Goal: Task Accomplishment & Management: Use online tool/utility

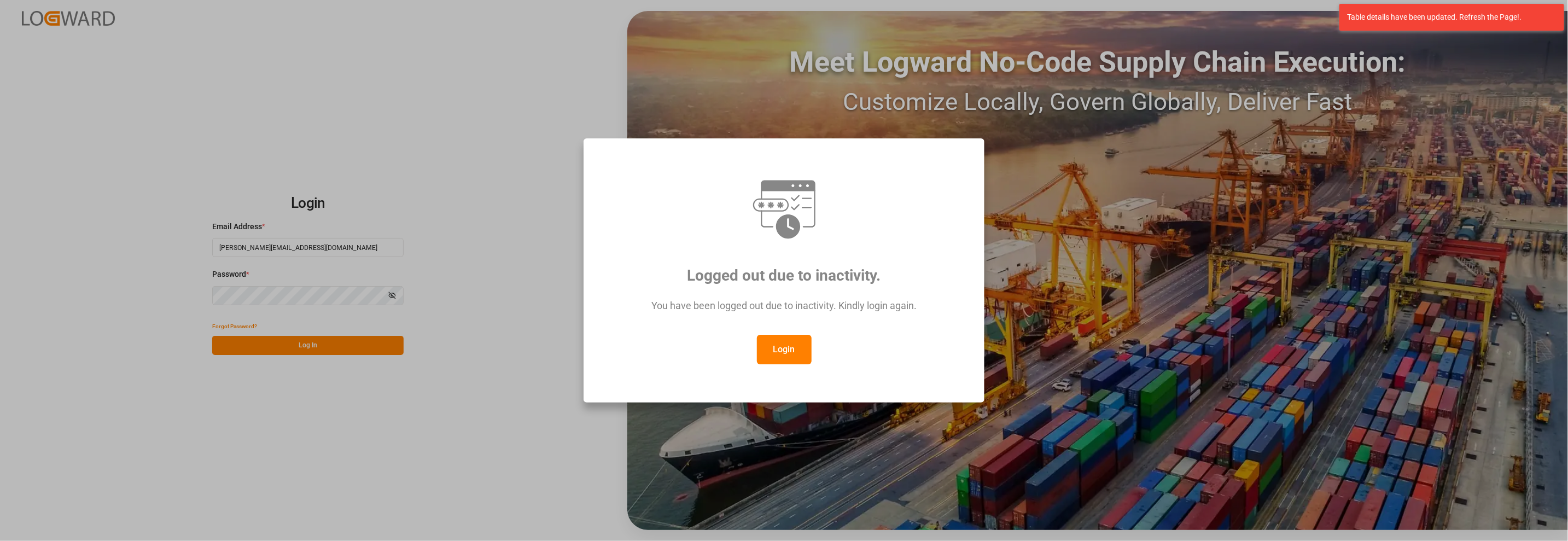
click at [775, 347] on button "Login" at bounding box center [785, 349] width 55 height 30
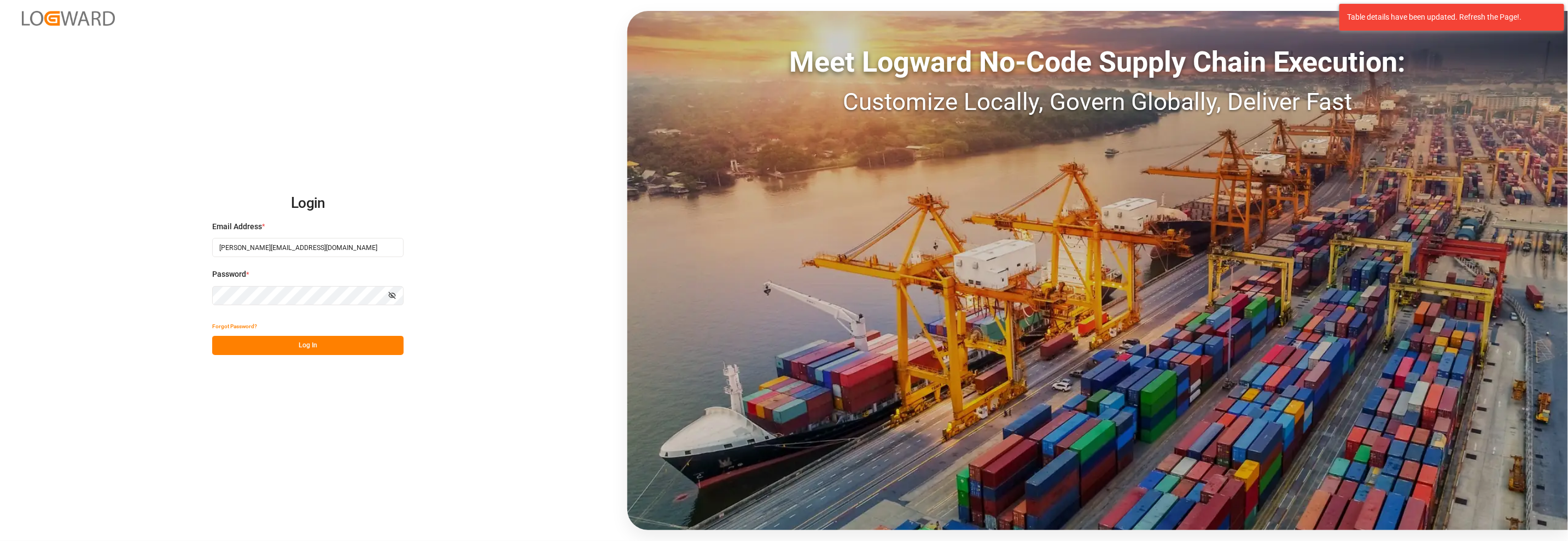
click at [304, 351] on button "Log In" at bounding box center [308, 345] width 191 height 19
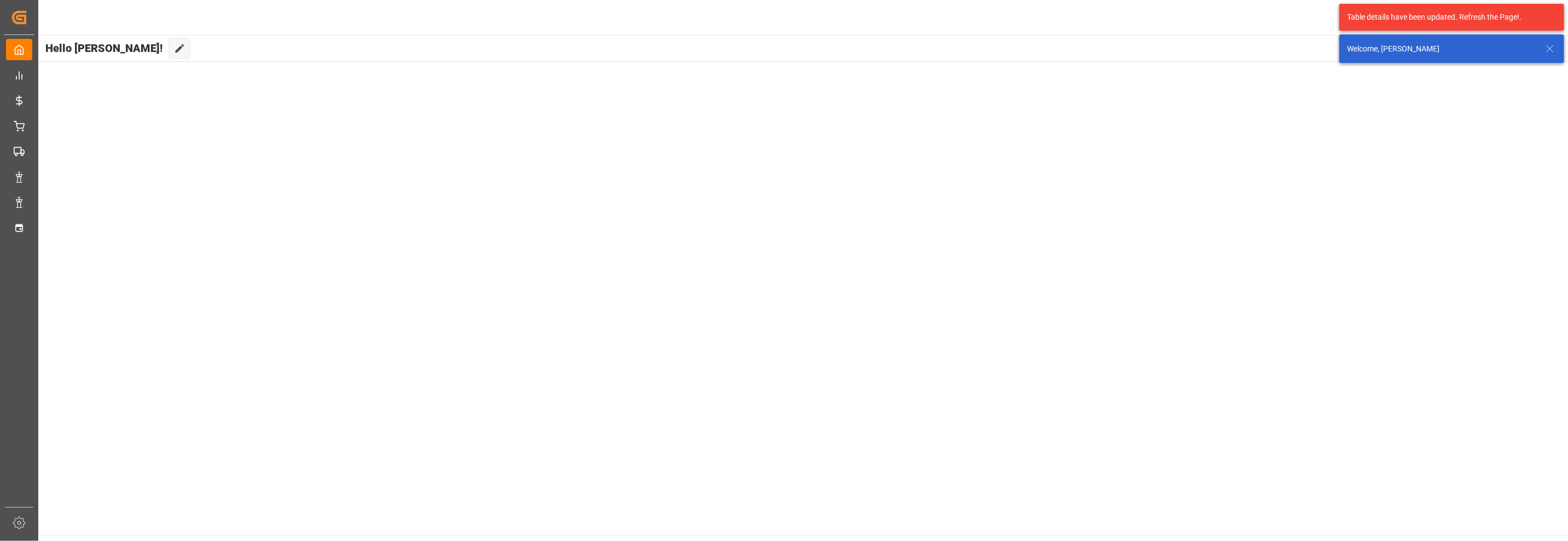
click at [1555, 47] on icon at bounding box center [1550, 49] width 13 height 13
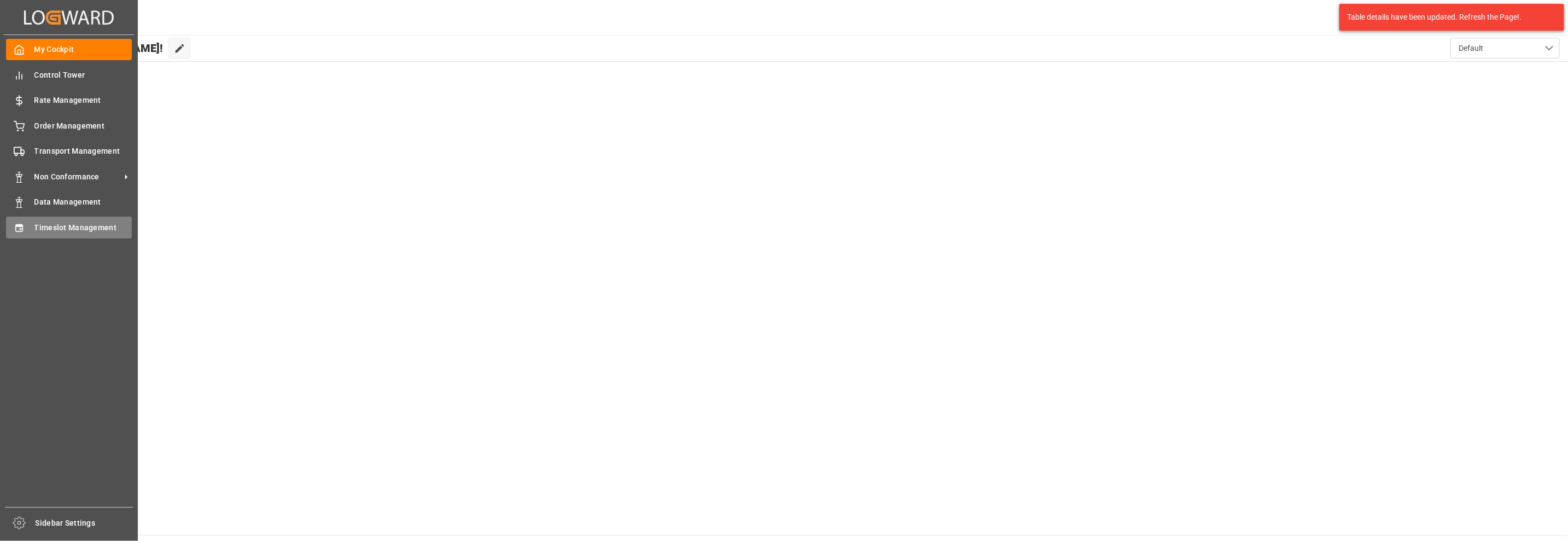
click at [52, 225] on span "Timeslot Management" at bounding box center [83, 228] width 98 height 12
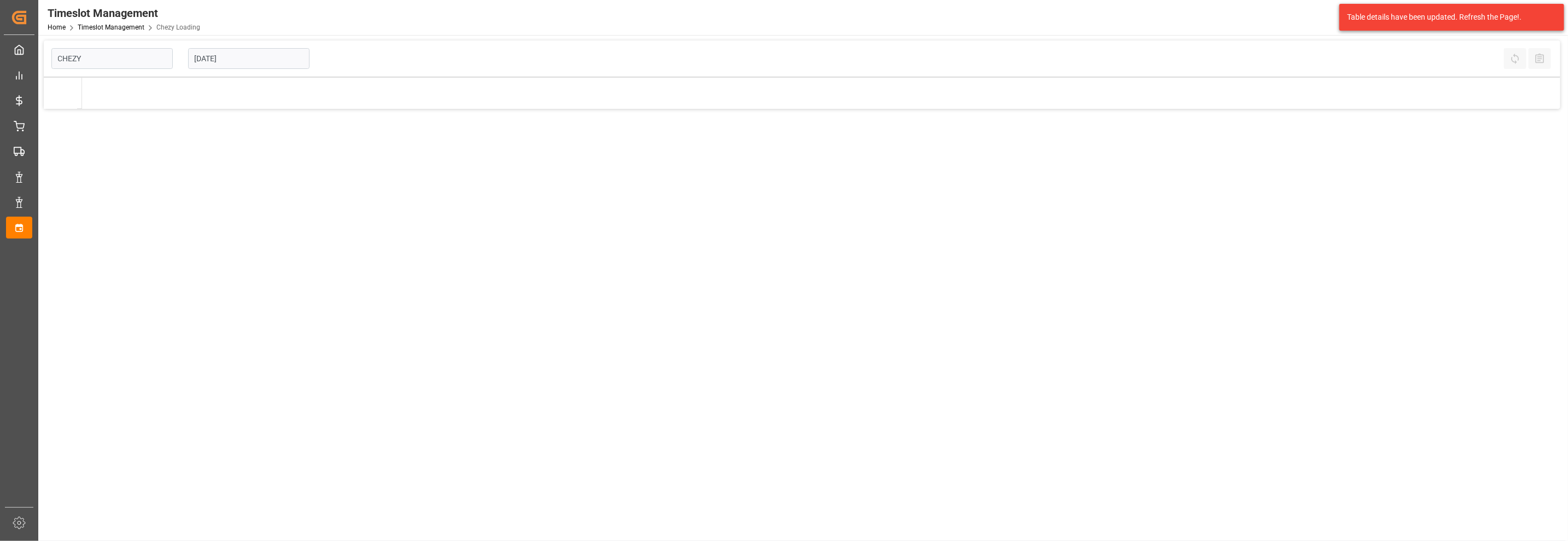
type input "Chezy Loading"
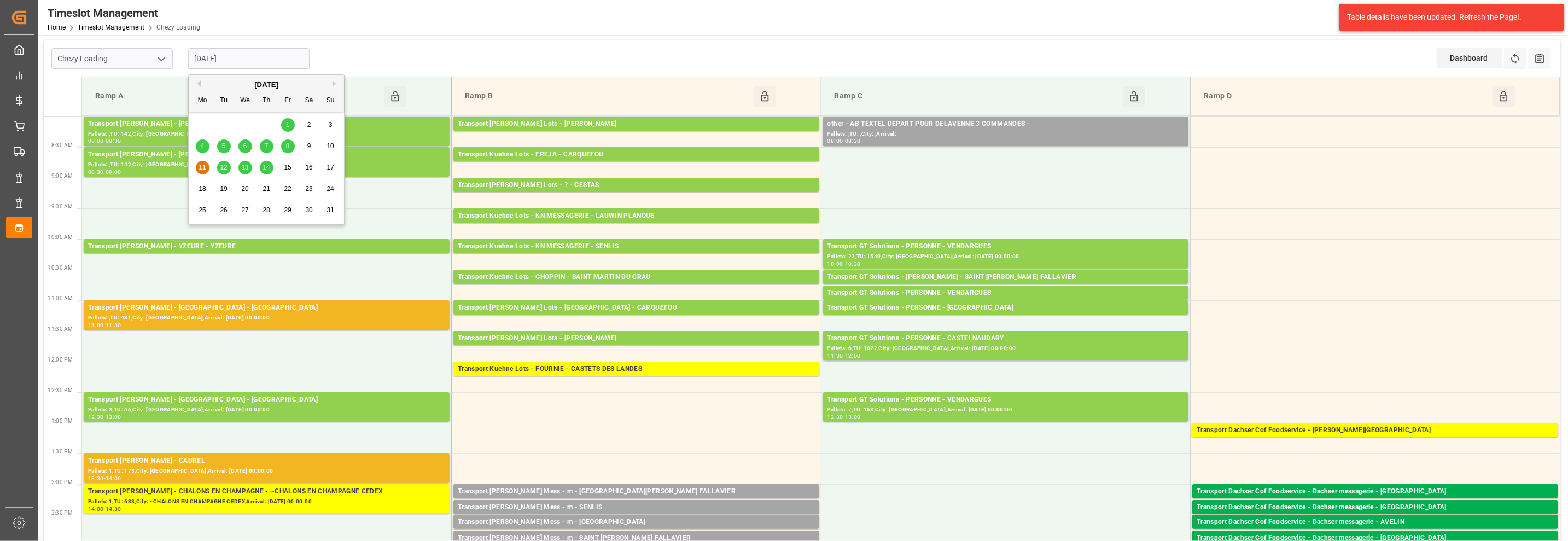
click at [247, 58] on input "[DATE]" at bounding box center [248, 58] width 121 height 21
click at [221, 167] on span "12" at bounding box center [223, 167] width 7 height 8
type input "[DATE]"
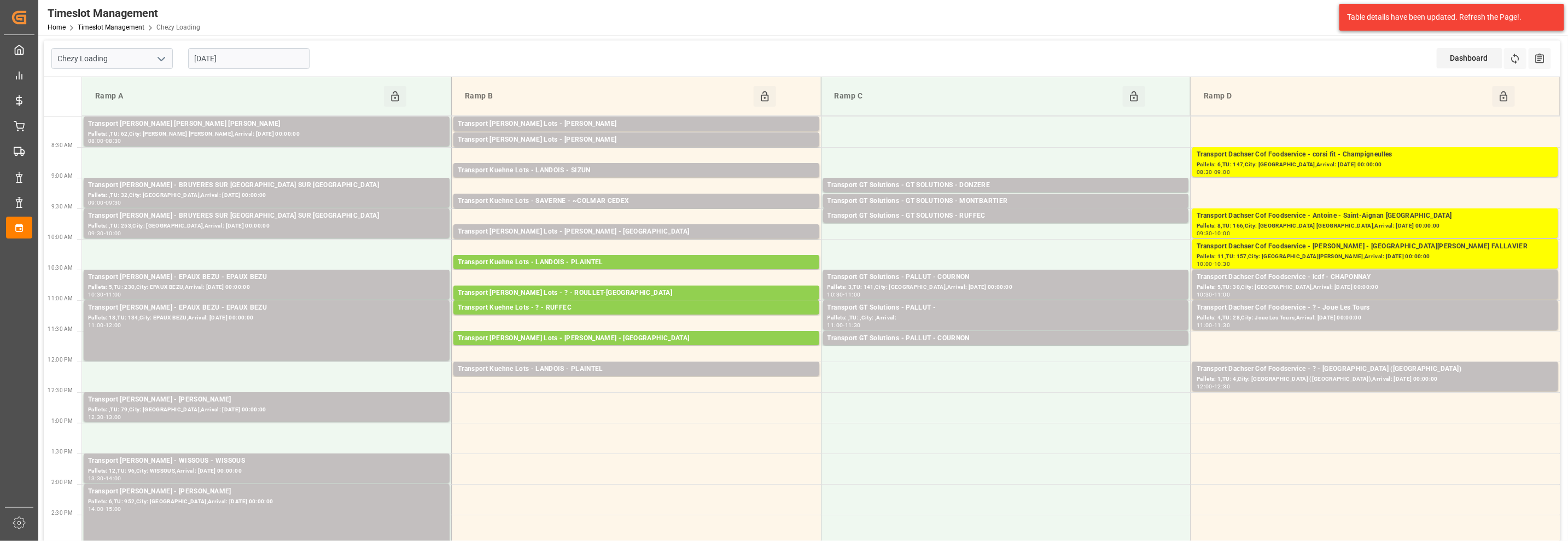
click at [223, 61] on input "[DATE]" at bounding box center [248, 58] width 121 height 21
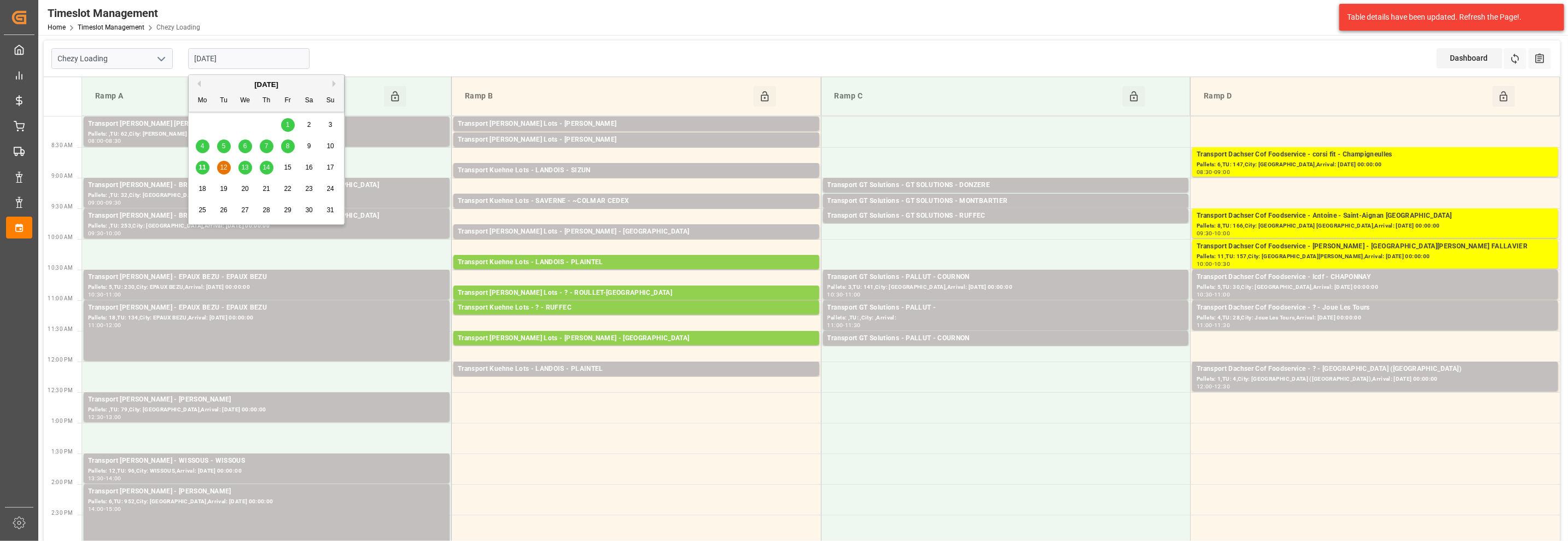
click at [136, 63] on input "Chezy Loading" at bounding box center [111, 58] width 121 height 21
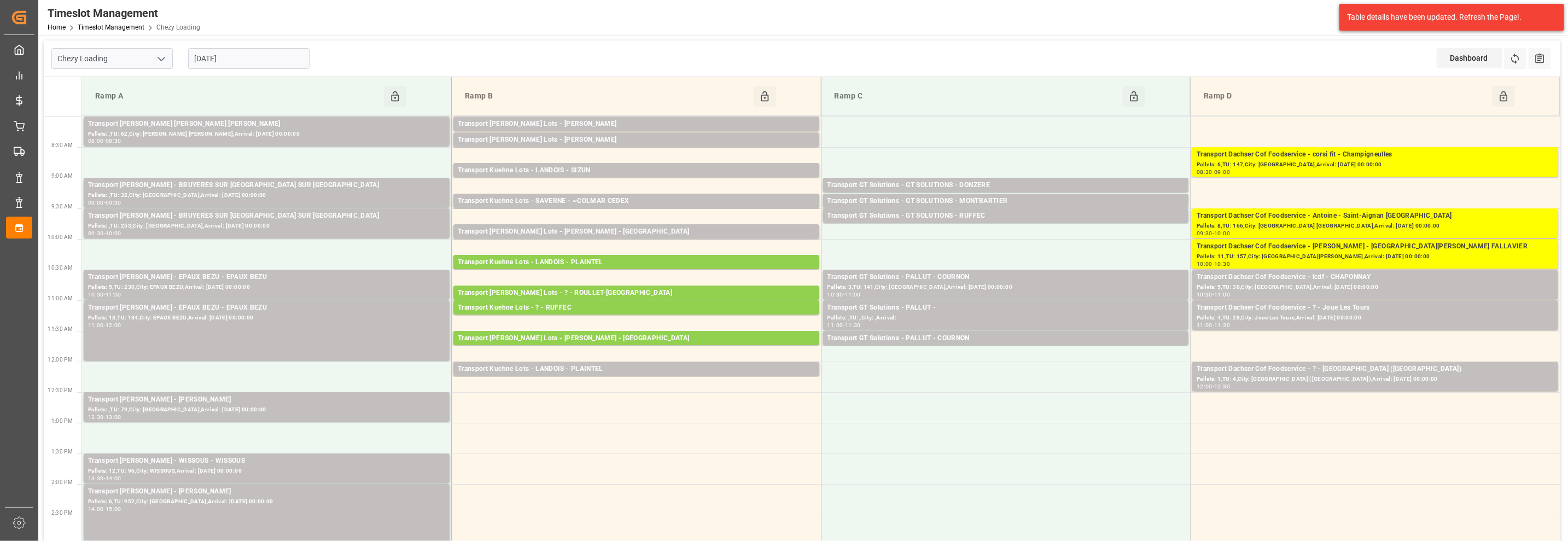
click at [166, 61] on icon "open menu" at bounding box center [161, 59] width 13 height 13
click at [128, 108] on div "Chezy Unloading" at bounding box center [112, 107] width 121 height 24
type input "Chezy Unloading"
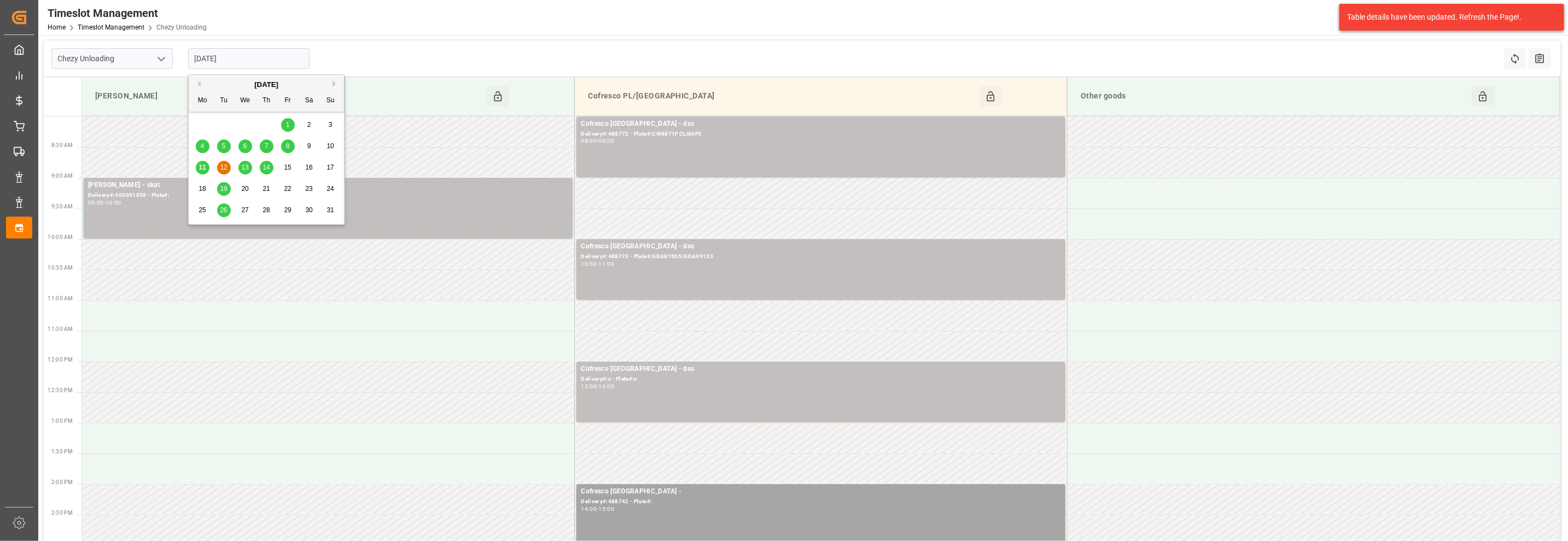
click at [215, 55] on input "[DATE]" at bounding box center [248, 58] width 121 height 21
click at [200, 169] on span "11" at bounding box center [202, 167] width 7 height 8
type input "[DATE]"
